Goal: Transaction & Acquisition: Purchase product/service

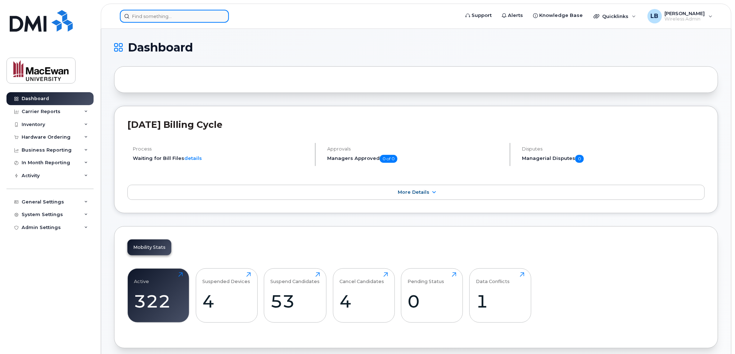
click at [160, 17] on input at bounding box center [174, 16] width 109 height 13
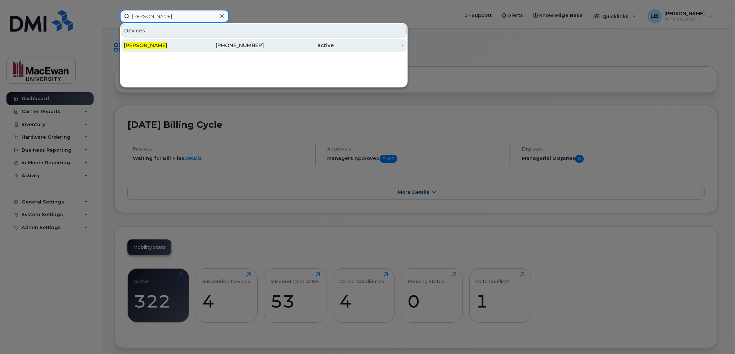
type input "nik fisher"
click at [143, 43] on span "Nik Fisher" at bounding box center [146, 45] width 44 height 6
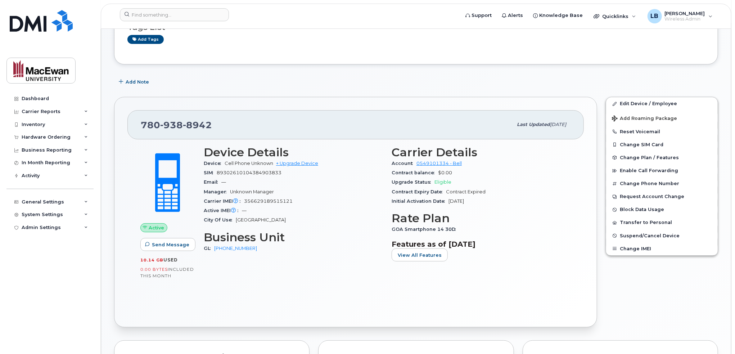
scroll to position [108, 0]
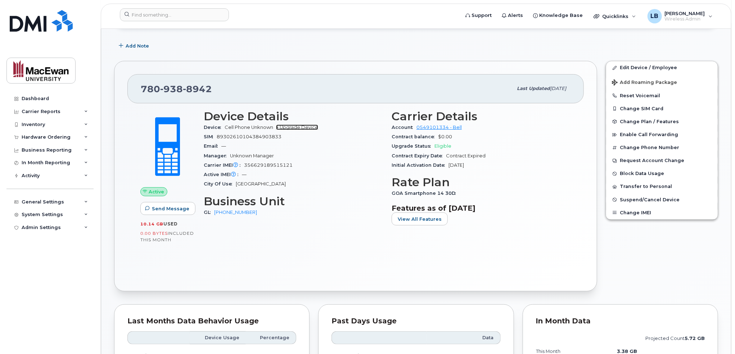
click at [298, 126] on link "+ Upgrade Device" at bounding box center [297, 127] width 42 height 5
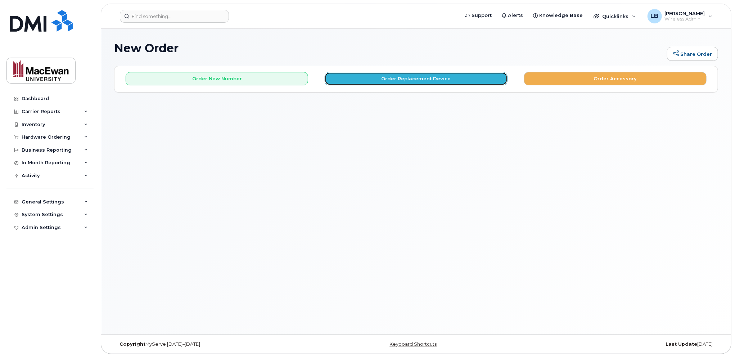
click at [386, 77] on button "Order Replacement Device" at bounding box center [416, 78] width 183 height 13
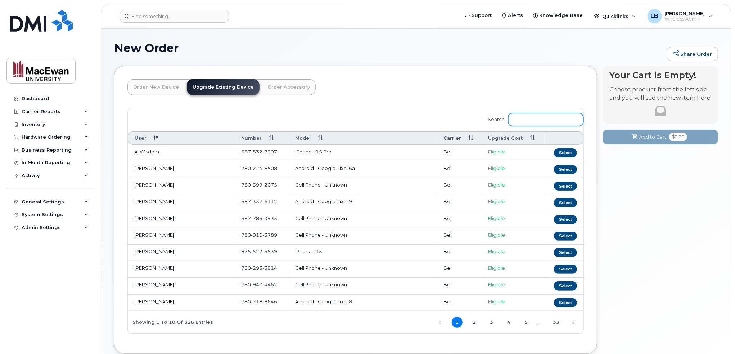
click at [541, 120] on input "Search:" at bounding box center [545, 119] width 75 height 13
type input "iphone 17"
